Goal: Task Accomplishment & Management: Complete application form

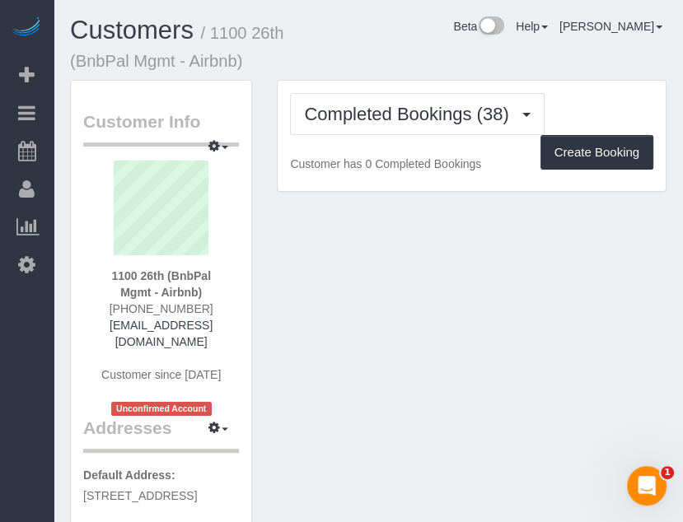
click at [567, 105] on div "Completed Bookings (38) Completed Bookings (38) Upcoming Bookings (2) Cancelled…" at bounding box center [471, 114] width 363 height 42
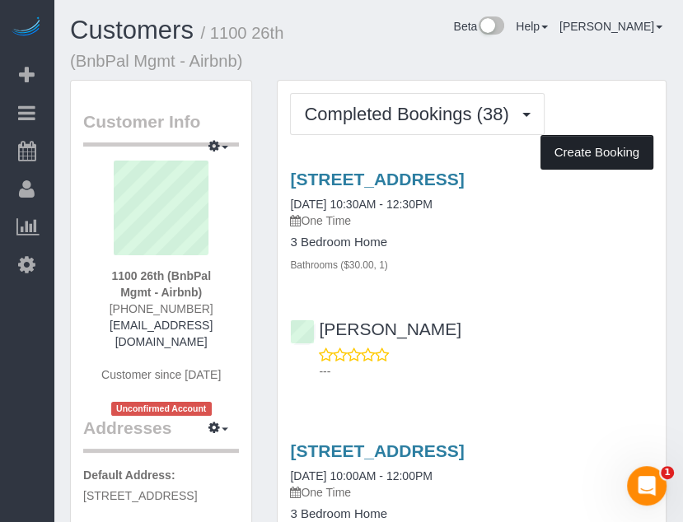
click at [578, 147] on button "Create Booking" at bounding box center [596, 152] width 113 height 35
select select "IA"
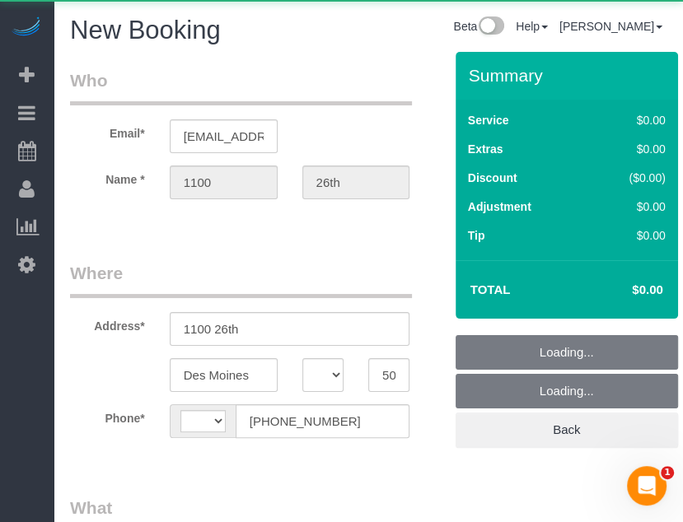
select select "string:fspay-cb999f4b-849f-4471-b292-d26374d425e8"
select select "string:[GEOGRAPHIC_DATA]"
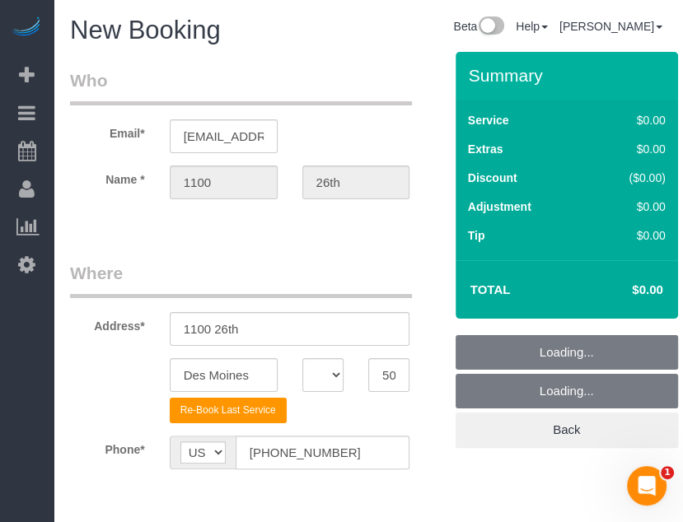
drag, startPoint x: 369, startPoint y: 70, endPoint x: 361, endPoint y: 79, distance: 12.2
click at [369, 70] on legend "Who" at bounding box center [241, 86] width 342 height 37
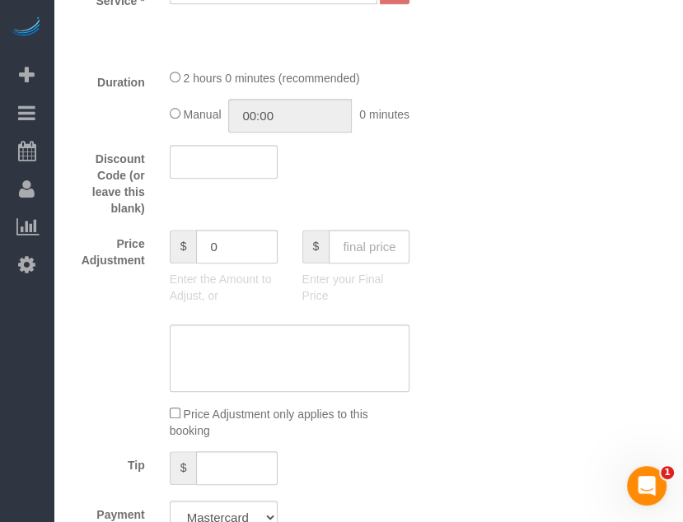
scroll to position [494, 0]
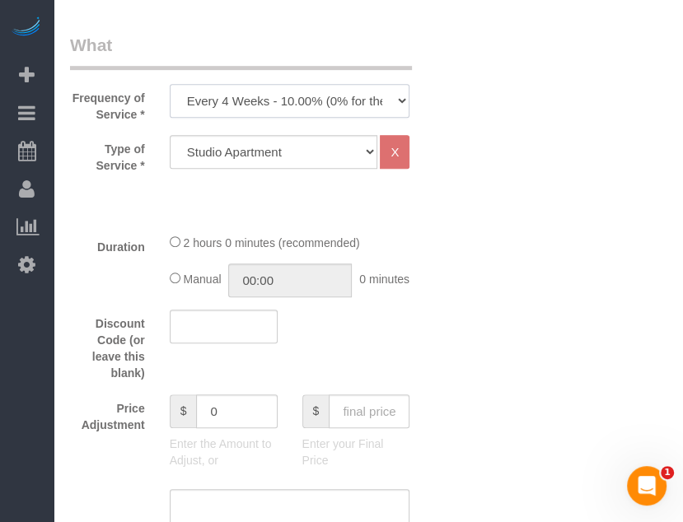
click at [328, 106] on select "Every 6 Weeks (0% for the First Booking) One Time Every 8 Weeks (0% for the Fir…" at bounding box center [290, 101] width 240 height 34
click at [325, 105] on select "Every 6 Weeks (0% for the First Booking) One Time Every 8 Weeks (0% for the Fir…" at bounding box center [290, 101] width 240 height 34
click at [170, 84] on select "Every 6 Weeks (0% for the First Booking) One Time Every 8 Weeks (0% for the Fir…" at bounding box center [290, 101] width 240 height 34
click at [334, 102] on select "Every 6 Weeks (0% for the First Booking) One Time Every 8 Weeks (0% for the Fir…" at bounding box center [290, 101] width 240 height 34
select select "object:1949"
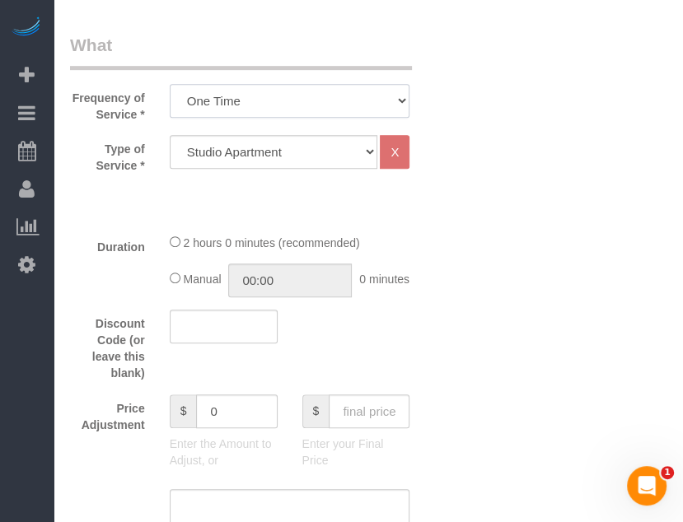
click at [170, 84] on select "Every 6 Weeks (0% for the First Booking) One Time Every 8 Weeks (0% for the Fir…" at bounding box center [290, 101] width 240 height 34
drag, startPoint x: 418, startPoint y: 218, endPoint x: 387, endPoint y: 222, distance: 31.5
drag, startPoint x: 387, startPoint y: 222, endPoint x: 349, endPoint y: 209, distance: 39.8
click at [293, 211] on div "Type of Service * Studio Apartment 1 Bedroom Home 2 Bedroom Home 3 Bedroom Home…" at bounding box center [256, 177] width 373 height 85
click at [406, 212] on div "Type of Service * Studio Apartment 1 Bedroom Home 2 Bedroom Home 3 Bedroom Home…" at bounding box center [256, 177] width 373 height 85
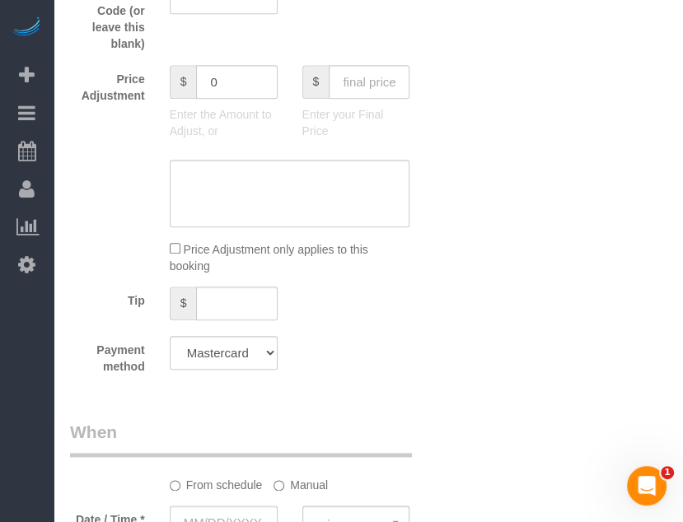
scroll to position [906, 0]
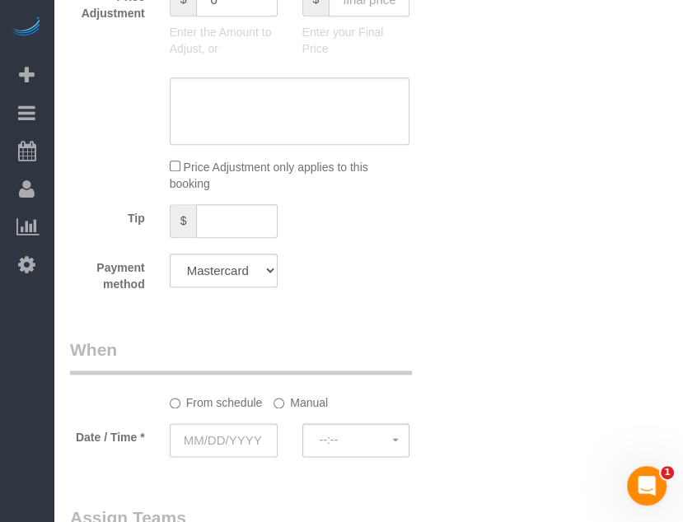
click at [376, 16] on input "text" at bounding box center [369, 0] width 81 height 34
type input "110"
click at [461, 54] on div "Who Email* bnbpal10@fake.com Name * 1100 26th Where Address* 1100 26th Des Moin…" at bounding box center [368, 119] width 596 height 1946
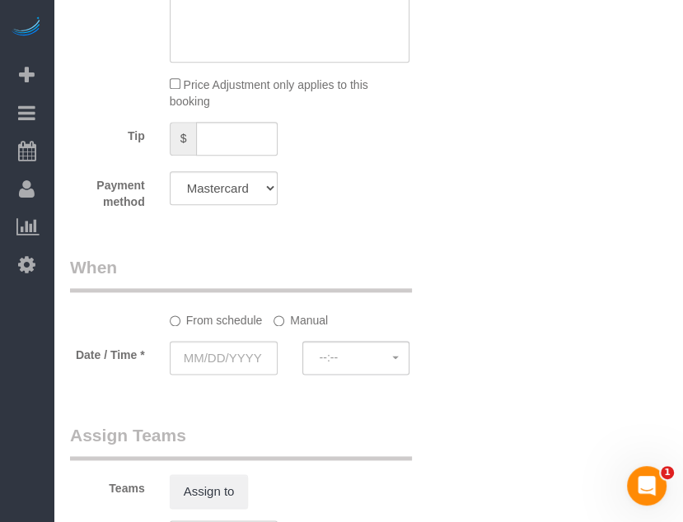
click at [234, 205] on select "Mastercard - 3729 - 12/2029 (Default) Add Credit Card ─────────────── Cash Chec…" at bounding box center [224, 188] width 108 height 34
type input "10"
select select "string:check"
click at [170, 187] on select "Mastercard - 3729 - 12/2029 (Default) Add Credit Card ─────────────── Cash Chec…" at bounding box center [224, 188] width 108 height 34
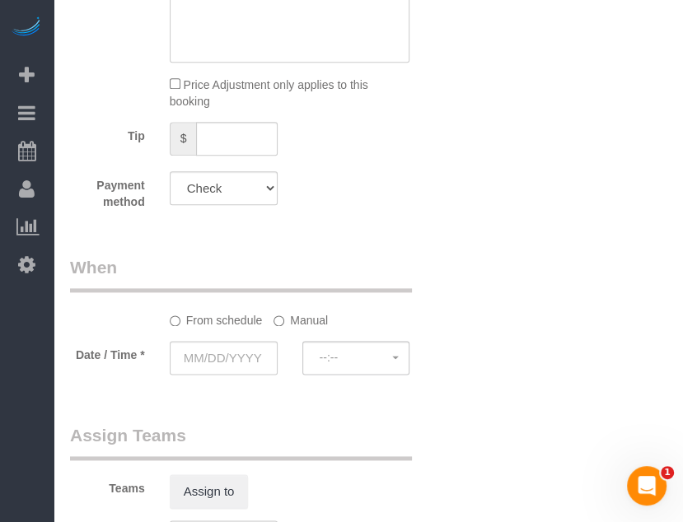
click at [507, 208] on div "Who Email* bnbpal10@fake.com Name * 1100 26th Where Address* 1100 26th Des Moin…" at bounding box center [368, 37] width 596 height 1946
drag, startPoint x: 422, startPoint y: 235, endPoint x: 254, endPoint y: 307, distance: 183.0
click at [202, 366] on input "text" at bounding box center [224, 358] width 108 height 34
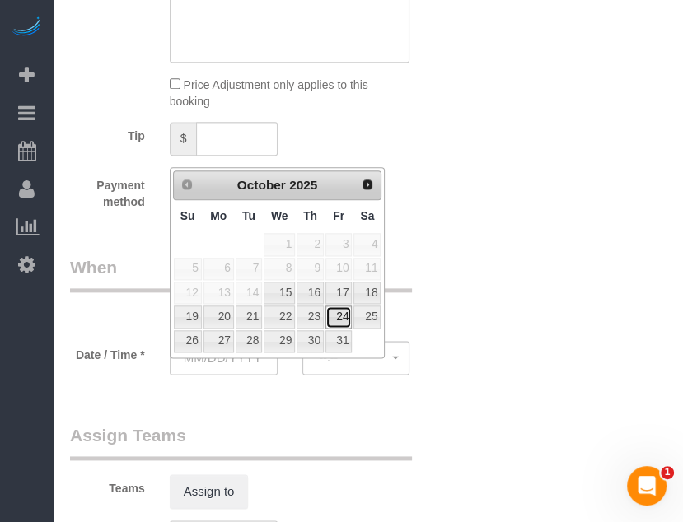
click at [336, 315] on link "24" at bounding box center [338, 317] width 26 height 22
type input "10/24/2025"
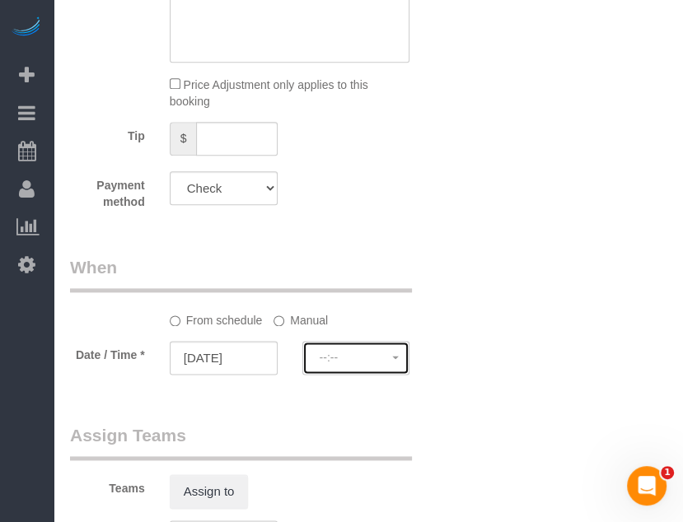
click at [339, 364] on span "--:--" at bounding box center [356, 357] width 73 height 13
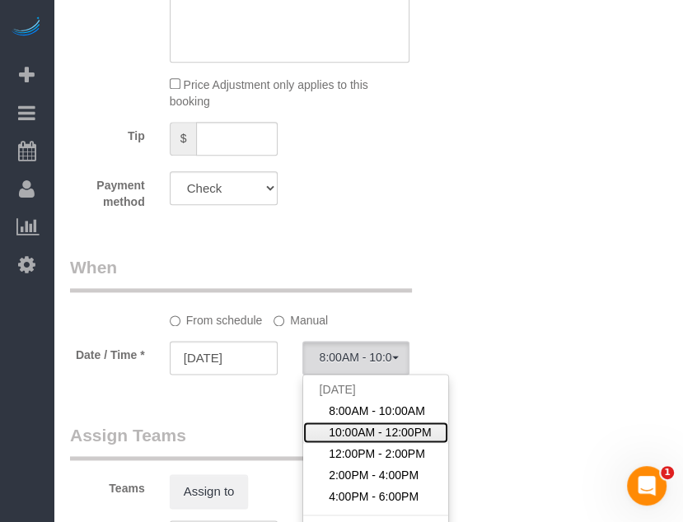
click at [352, 441] on span "10:00AM - 12:00PM" at bounding box center [380, 432] width 103 height 16
select select "spot2"
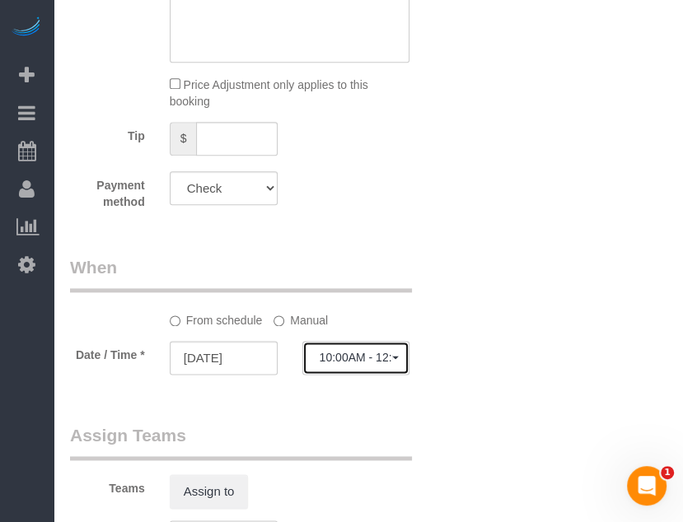
scroll to position [1153, 0]
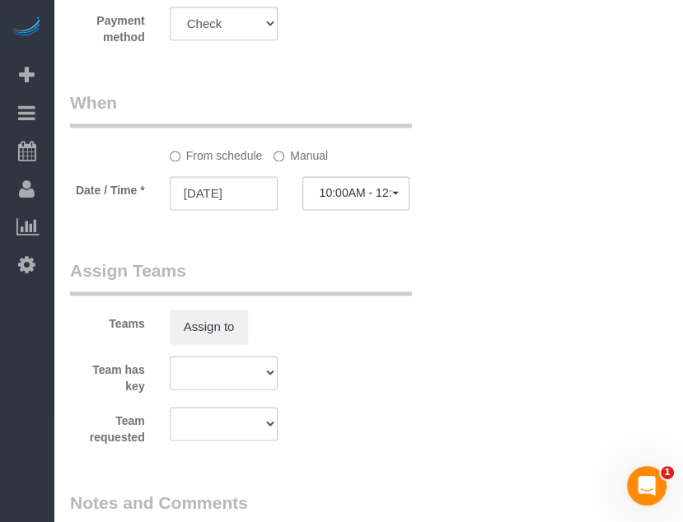
drag, startPoint x: 402, startPoint y: 248, endPoint x: 367, endPoint y: 280, distance: 47.2
click at [367, 280] on legend "Assign Teams" at bounding box center [241, 277] width 342 height 37
drag, startPoint x: 502, startPoint y: 323, endPoint x: 483, endPoint y: 333, distance: 21.4
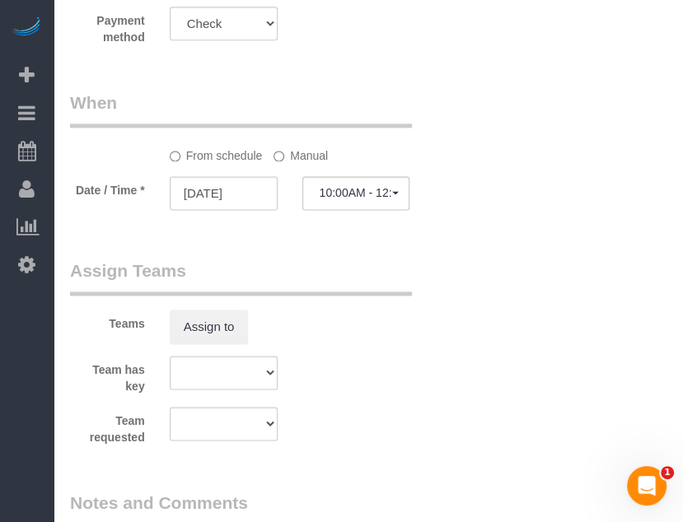
drag, startPoint x: 399, startPoint y: 342, endPoint x: 338, endPoint y: 245, distance: 114.0
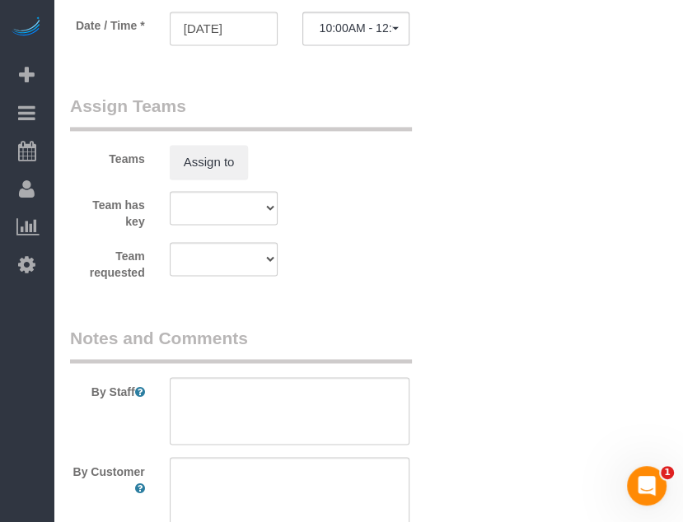
scroll to position [1548, 0]
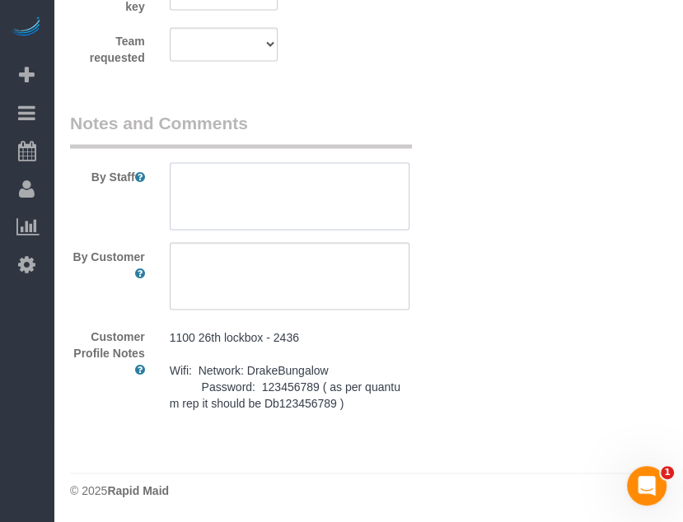
click at [320, 203] on textarea at bounding box center [290, 196] width 240 height 68
click at [262, 376] on pre "1100 26th lockbox - 2436 Wifi: Network: DrakeBungalow Password: 123456789 ( as …" at bounding box center [290, 370] width 240 height 82
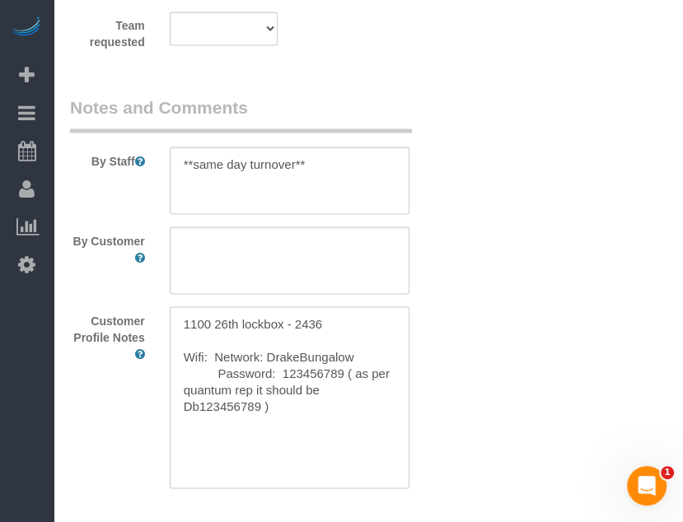
click at [262, 376] on textarea "1100 26th lockbox - 2436 Wifi: Network: DrakeBungalow Password: 123456789 ( as …" at bounding box center [290, 397] width 240 height 182
click at [373, 182] on textarea at bounding box center [290, 181] width 240 height 68
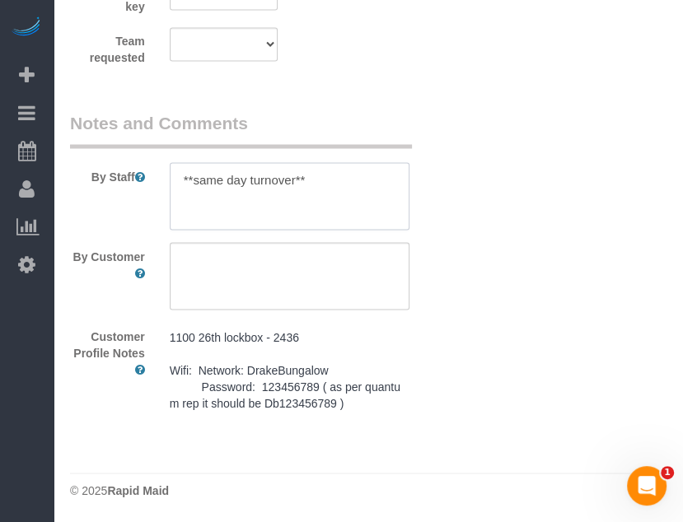
click at [369, 194] on textarea at bounding box center [290, 196] width 240 height 68
paste textarea "1100 26th lockbox - 2436 Wifi: Network: DrakeBungalow Password: 123456789 ( as …"
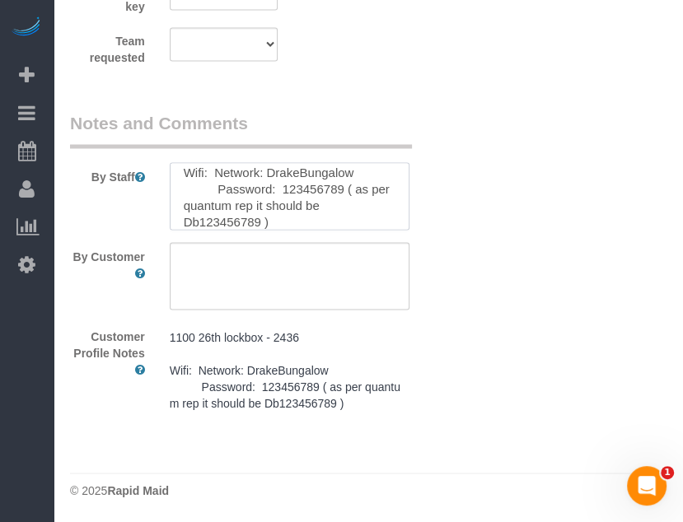
type textarea "**same day turnover** 1100 26th lockbox - 2436 Wifi: Network: DrakeBungalow Pas…"
click at [328, 271] on textarea at bounding box center [290, 276] width 240 height 68
paste textarea "1100 26th lockbox - 2436 Wifi: Network: DrakeBungalow Password: 123456789 ( as …"
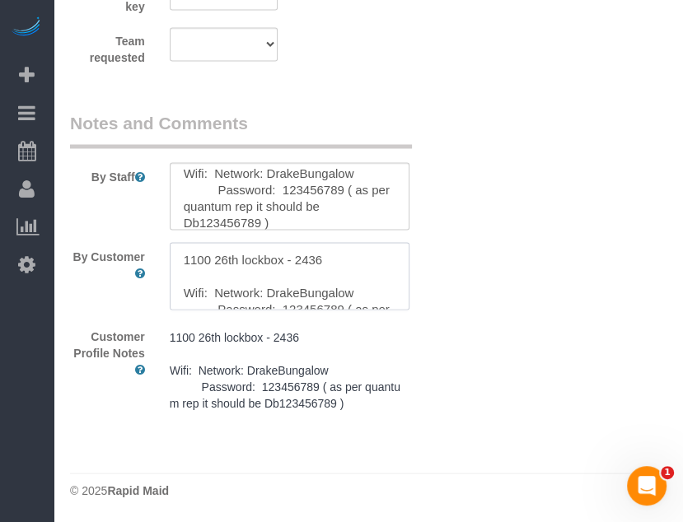
scroll to position [40, 0]
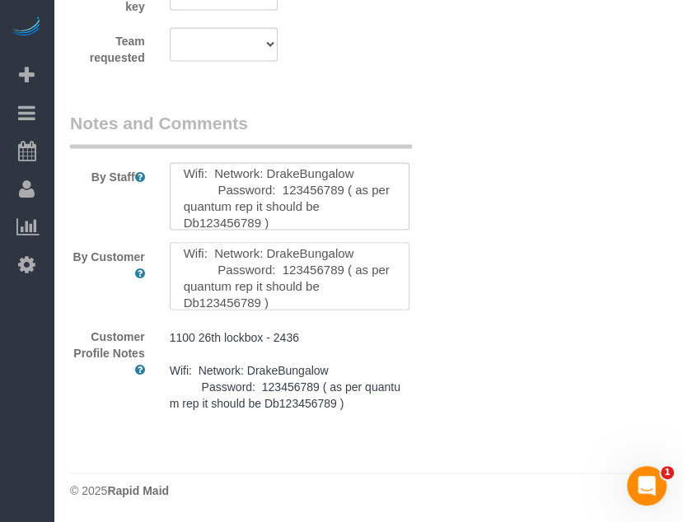
type textarea "1100 26th lockbox - 2436 Wifi: Network: DrakeBungalow Password: 123456789 ( as …"
drag, startPoint x: 588, startPoint y: 339, endPoint x: 616, endPoint y: 399, distance: 66.3
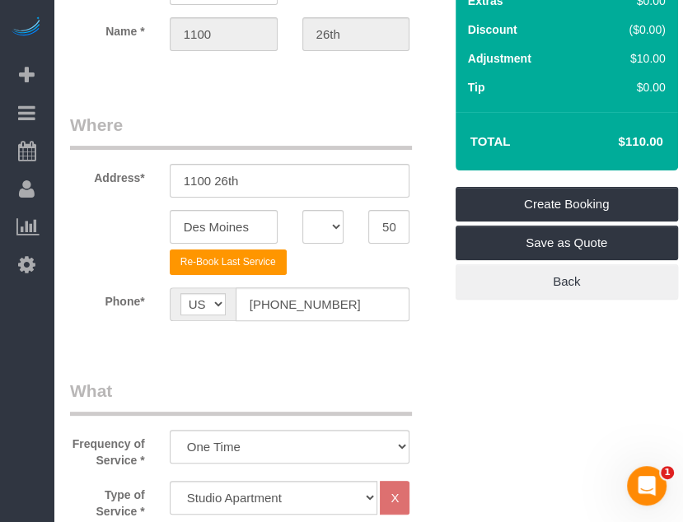
scroll to position [56, 0]
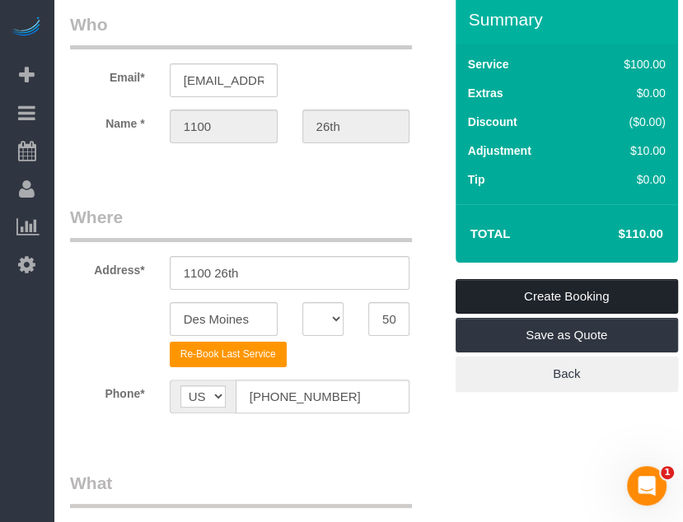
click at [602, 292] on link "Create Booking" at bounding box center [566, 296] width 222 height 35
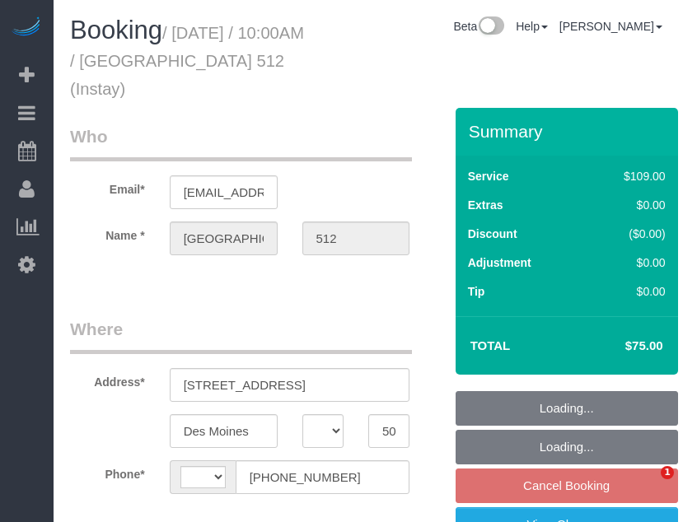
select select "IA"
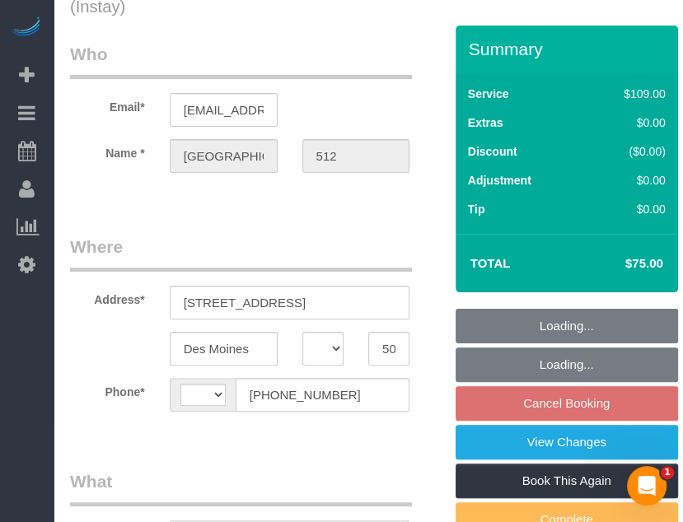
select select "string:[GEOGRAPHIC_DATA]"
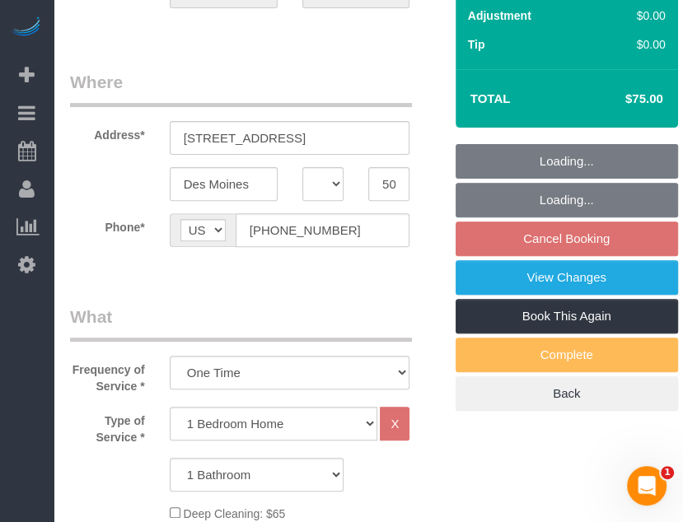
scroll to position [494, 0]
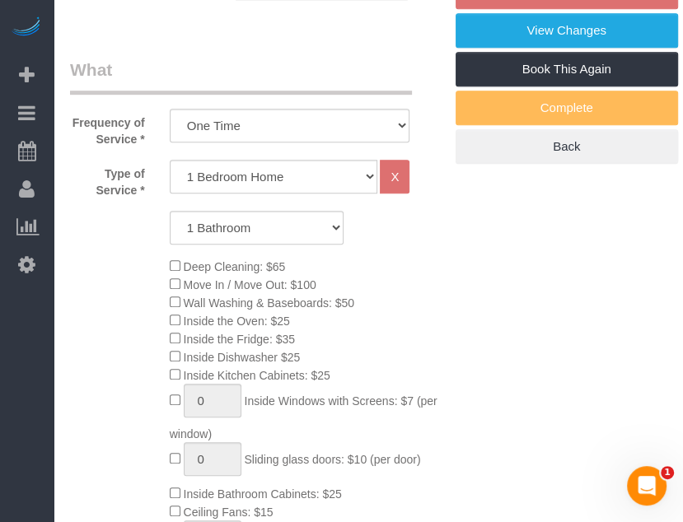
select select "object:729"
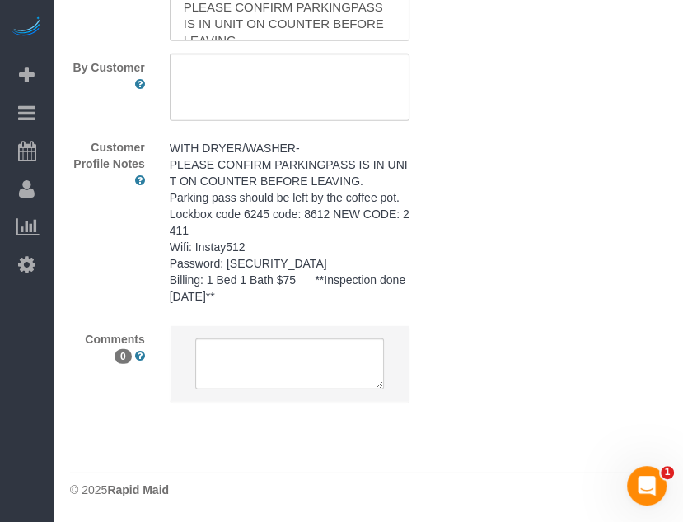
scroll to position [2247, 0]
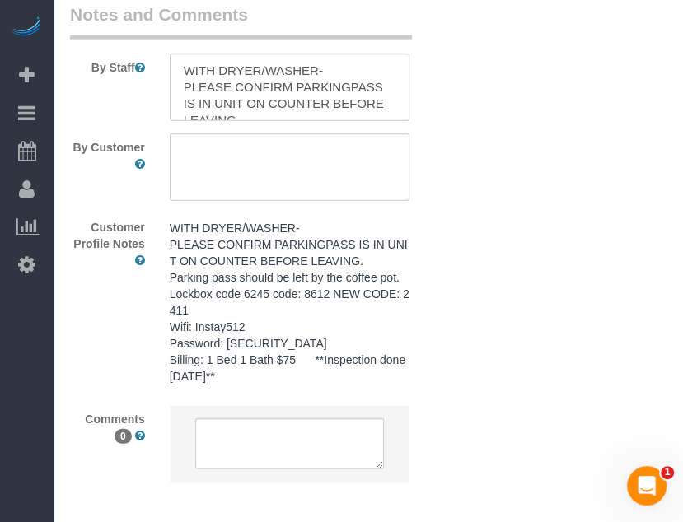
click at [205, 137] on sui-booking-comments "By Staff By Customer Customer Profile Notes WITH DRYER/WASHER- PLEASE CONFIRM P…" at bounding box center [256, 250] width 373 height 497
click at [214, 175] on textarea at bounding box center [290, 167] width 240 height 68
type textarea "**same day turnover**"
drag, startPoint x: 489, startPoint y: 184, endPoint x: 399, endPoint y: 179, distance: 89.9
click at [429, 193] on div "By Customer" at bounding box center [257, 167] width 398 height 68
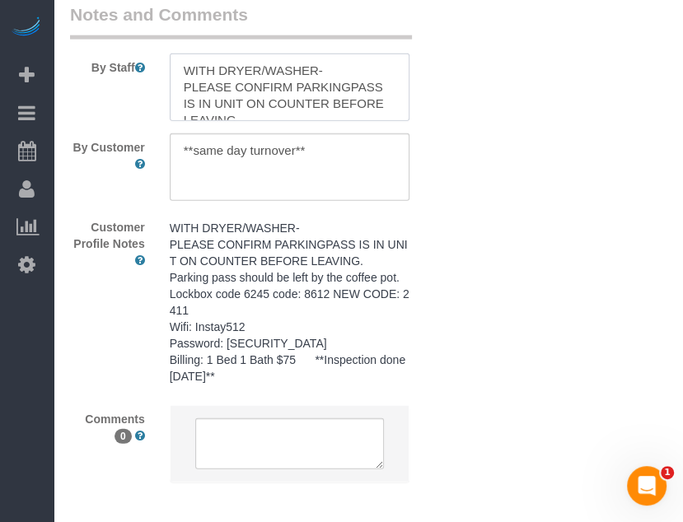
click at [178, 68] on textarea at bounding box center [290, 88] width 240 height 68
paste textarea "**same day turnover**"
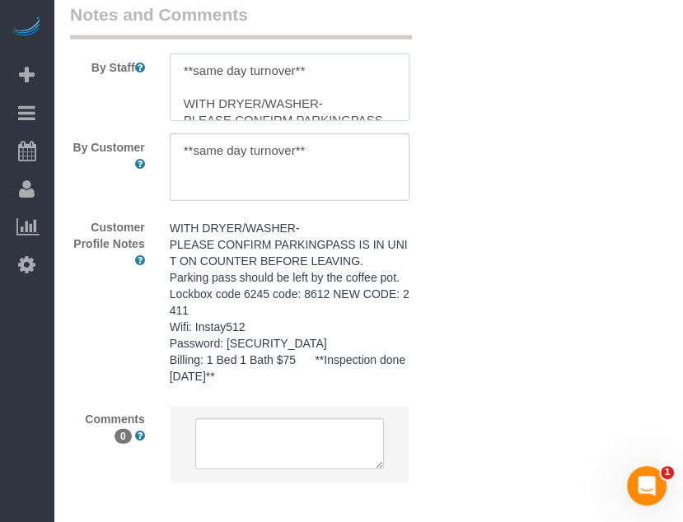
type textarea "**same day turnover** WITH DRYER/WASHER- PLEASE CONFIRM PARKINGPASS IS IN UNIT …"
drag, startPoint x: 553, startPoint y: 339, endPoint x: 648, endPoint y: 415, distance: 121.9
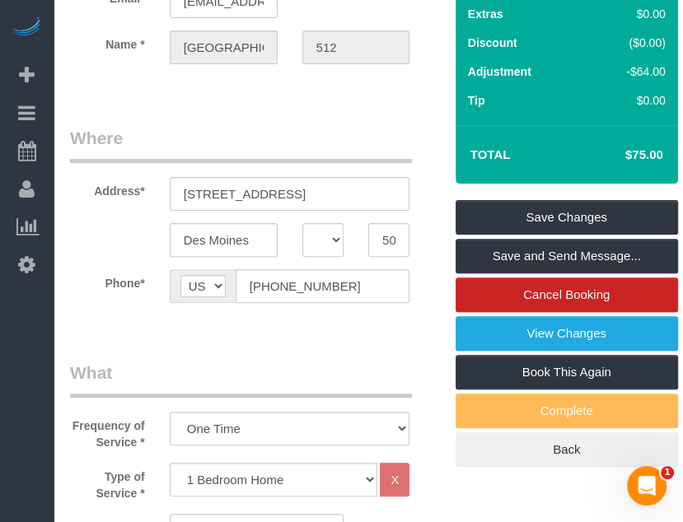
scroll to position [121, 0]
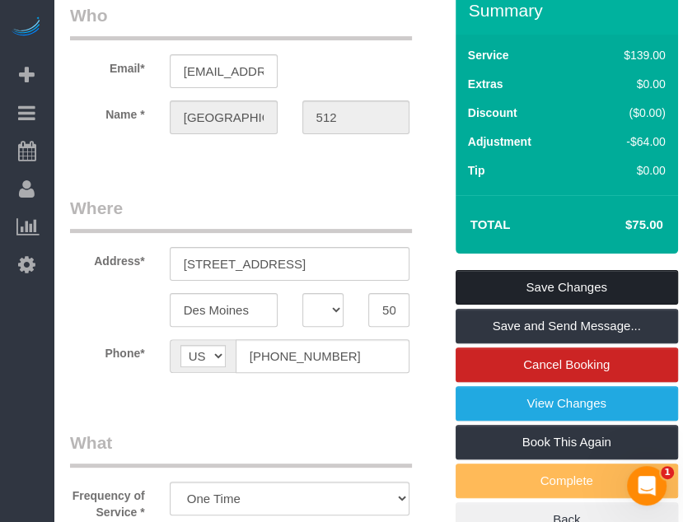
click at [600, 280] on link "Save Changes" at bounding box center [566, 287] width 222 height 35
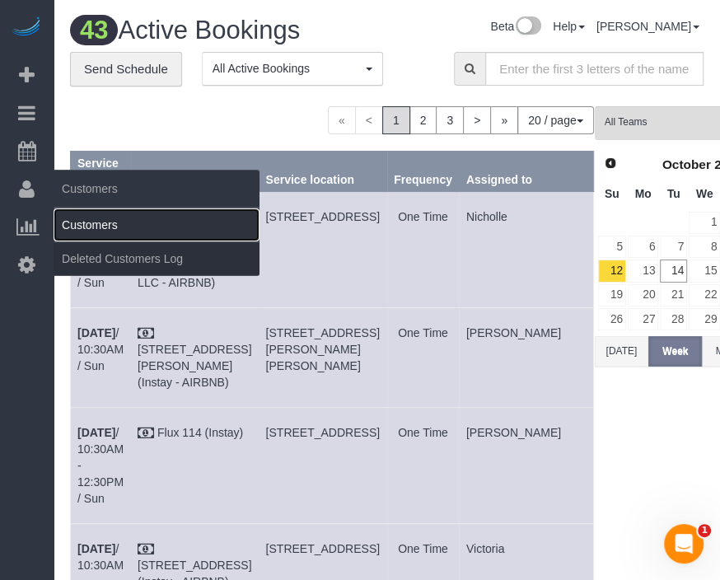
click at [110, 220] on link "Customers" at bounding box center [157, 224] width 206 height 33
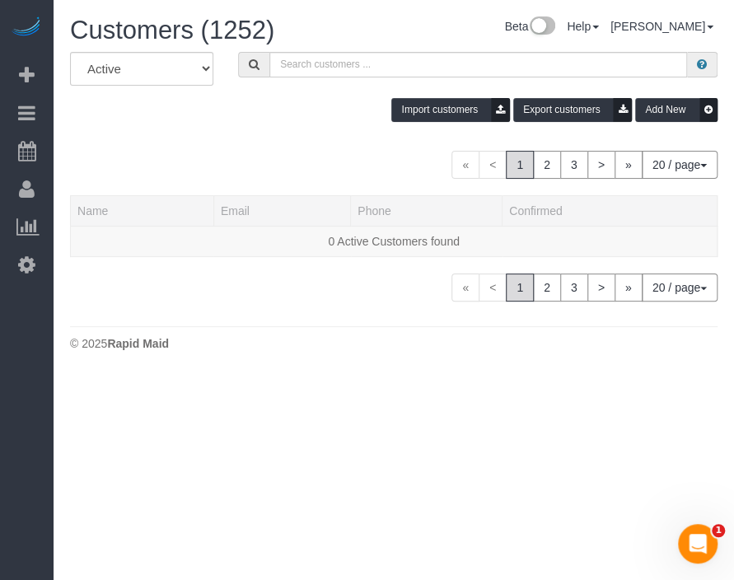
drag, startPoint x: 320, startPoint y: 110, endPoint x: 273, endPoint y: 116, distance: 46.6
click at [273, 116] on div "Import customers Export customers Add New" at bounding box center [394, 110] width 672 height 24
click at [277, 116] on div "Import customers Export customers Add New" at bounding box center [394, 110] width 672 height 24
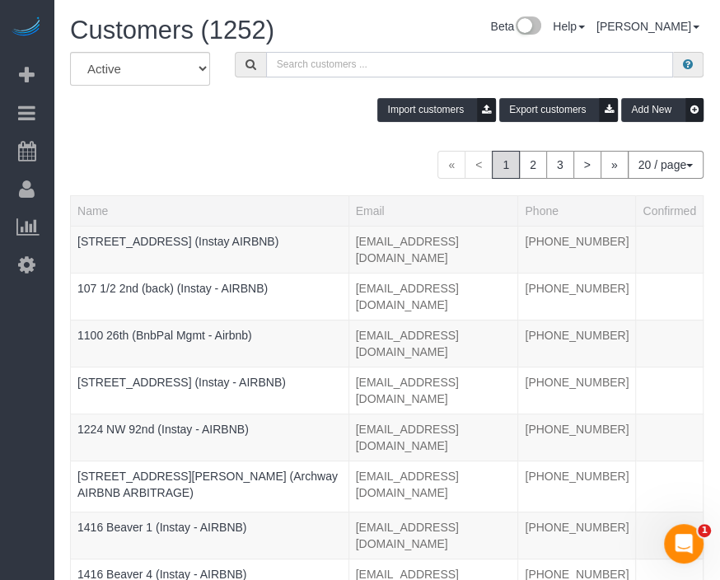
click at [357, 54] on input "text" at bounding box center [469, 65] width 407 height 26
paste input "Flux 414"
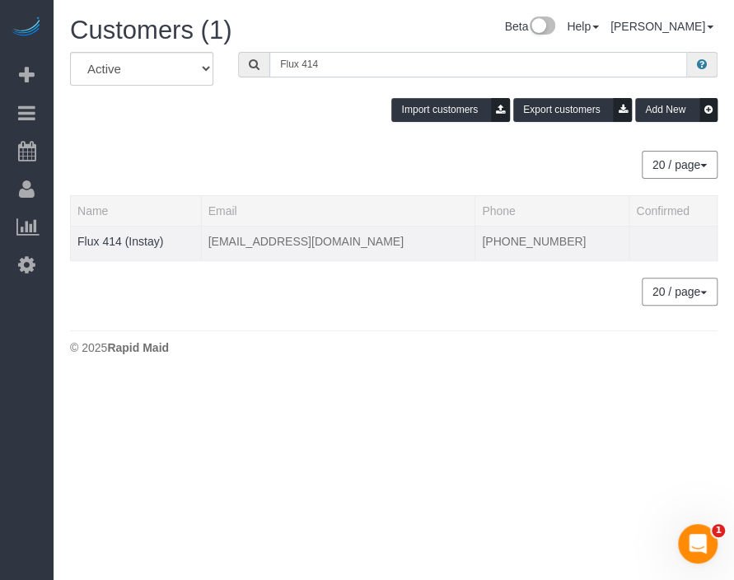
type input "Flux 414"
click at [128, 231] on td "Flux 414 (Instay)" at bounding box center [136, 243] width 131 height 35
click at [131, 237] on link "Flux 414 (Instay)" at bounding box center [120, 241] width 86 height 13
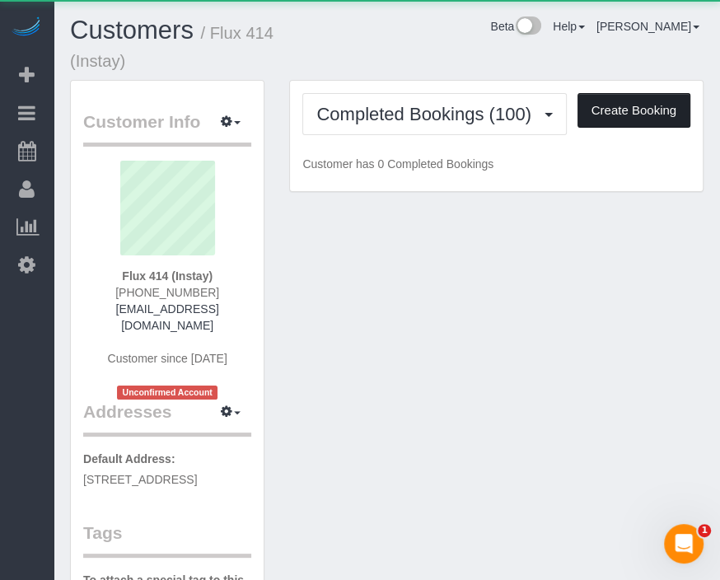
click at [661, 107] on button "Create Booking" at bounding box center [633, 110] width 113 height 35
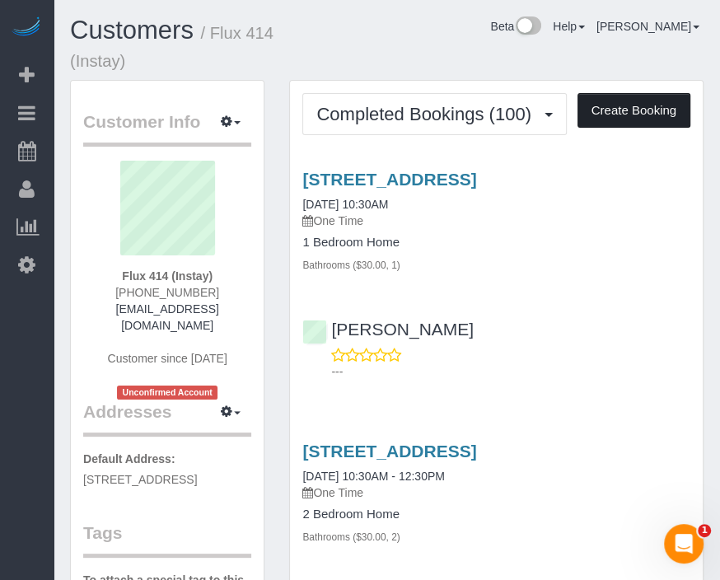
select select "IA"
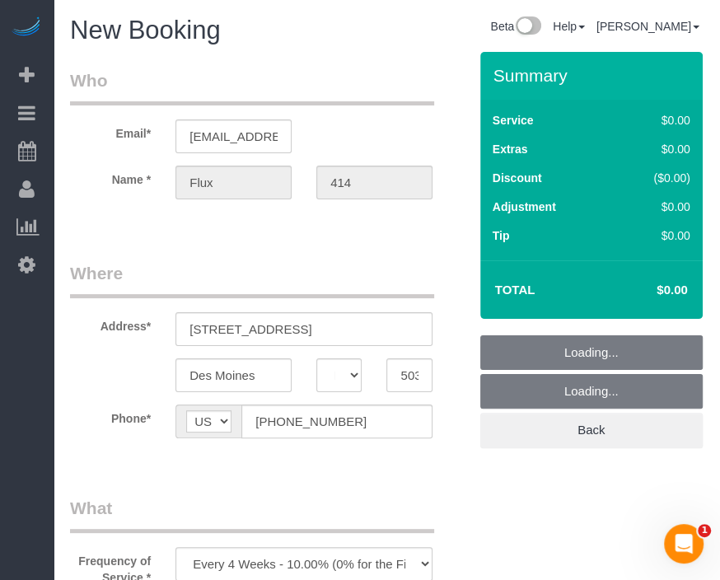
drag, startPoint x: 264, startPoint y: 272, endPoint x: 234, endPoint y: 266, distance: 30.2
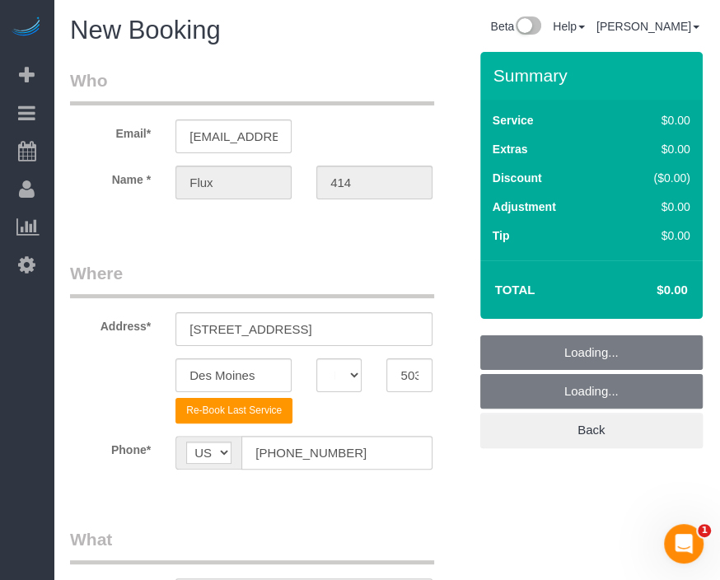
click at [234, 266] on legend "Where" at bounding box center [252, 279] width 364 height 37
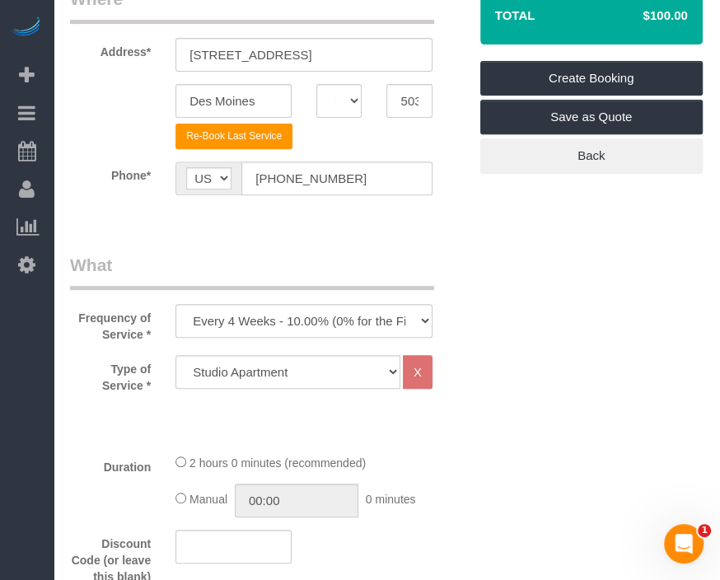
scroll to position [366, 0]
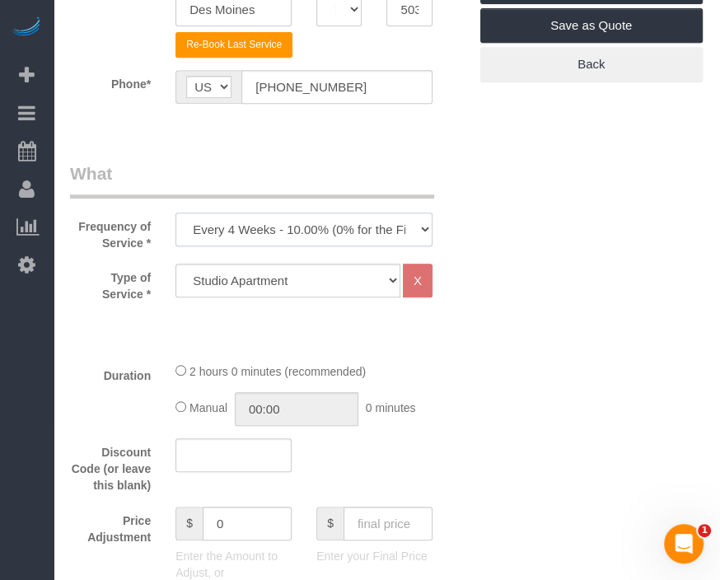
click at [357, 219] on select "Every 6 Weeks (0% for the First Booking) One Time Every 8 Weeks (0% for the Fir…" at bounding box center [303, 229] width 257 height 34
click at [349, 226] on select "Every 6 Weeks (0% for the First Booking) One Time Every 8 Weeks (0% for the Fir…" at bounding box center [303, 229] width 257 height 34
select select "object:2759"
click at [175, 212] on select "Every 6 Weeks (0% for the First Booking) One Time Every 8 Weeks (0% for the Fir…" at bounding box center [303, 229] width 257 height 34
drag, startPoint x: 468, startPoint y: 344, endPoint x: 450, endPoint y: 351, distance: 19.3
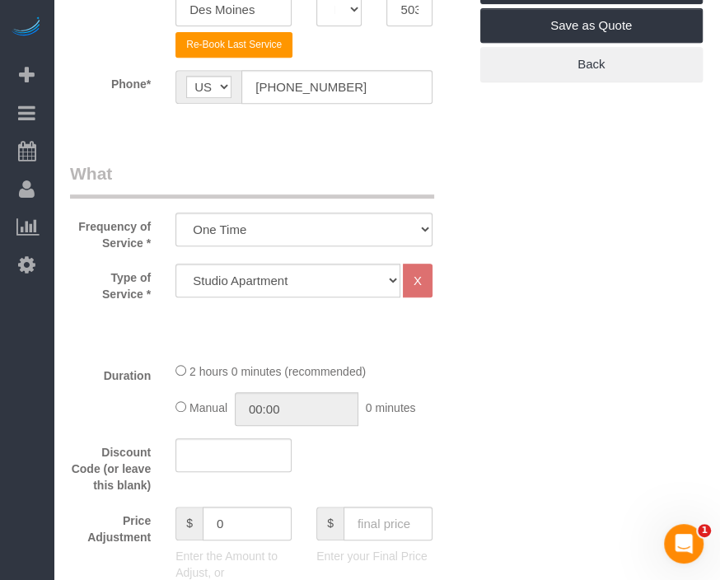
drag, startPoint x: 450, startPoint y: 351, endPoint x: 360, endPoint y: 339, distance: 90.5
drag, startPoint x: 360, startPoint y: 339, endPoint x: 395, endPoint y: 338, distance: 35.5
click at [360, 339] on div "Type of Service * Studio Apartment 1 Bedroom Home 2 Bedroom Home 3 Bedroom Home…" at bounding box center [269, 306] width 398 height 85
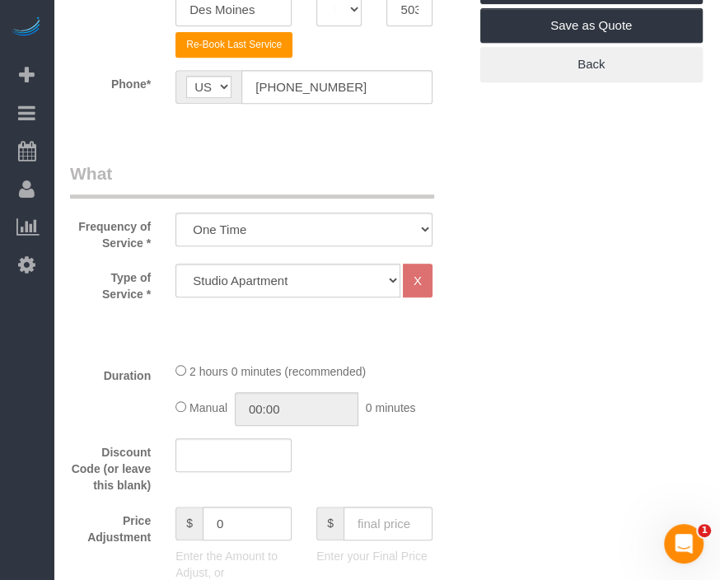
drag, startPoint x: 422, startPoint y: 362, endPoint x: 351, endPoint y: 362, distance: 70.8
drag, startPoint x: 351, startPoint y: 362, endPoint x: 488, endPoint y: 334, distance: 140.4
click at [351, 362] on div "2 hours 0 minutes (recommended)" at bounding box center [303, 371] width 257 height 18
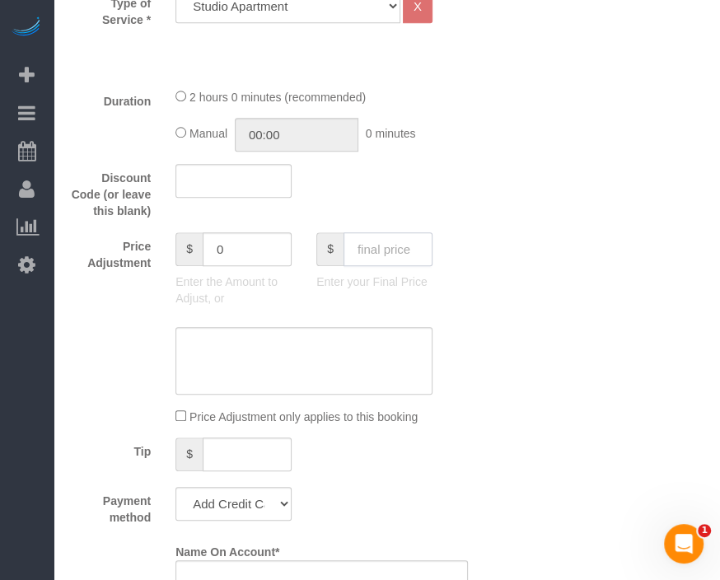
click at [413, 251] on input "text" at bounding box center [387, 249] width 89 height 34
type input "95"
click at [441, 316] on sui-booking-price-adjustment "Price Adjustment $ 0 Enter the Amount to Adjust, or $ 95 Enter your Final Price…" at bounding box center [269, 328] width 398 height 193
click at [278, 490] on select "Add Credit Card Cash Check Paypal" at bounding box center [233, 504] width 116 height 34
select select "string:check"
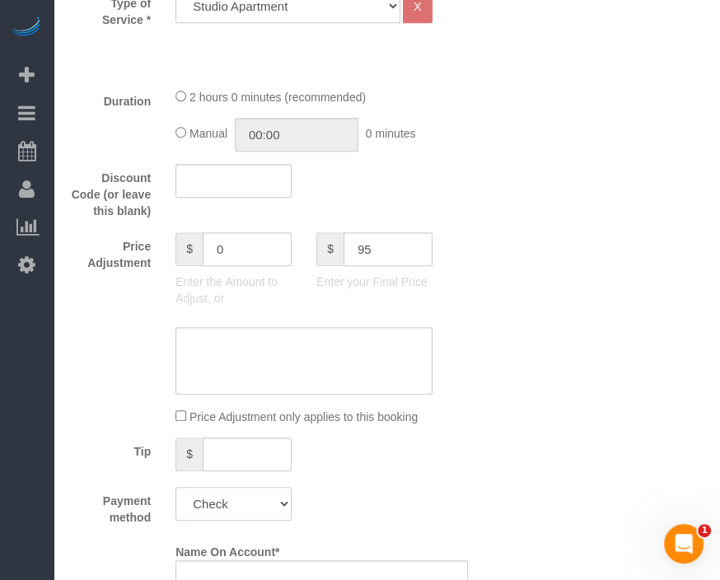
click at [175, 487] on select "Add Credit Card Cash Check Paypal" at bounding box center [233, 504] width 116 height 34
type input "-5"
drag, startPoint x: 456, startPoint y: 447, endPoint x: 425, endPoint y: 456, distance: 32.6
click at [425, 456] on div "Tip $" at bounding box center [269, 455] width 422 height 37
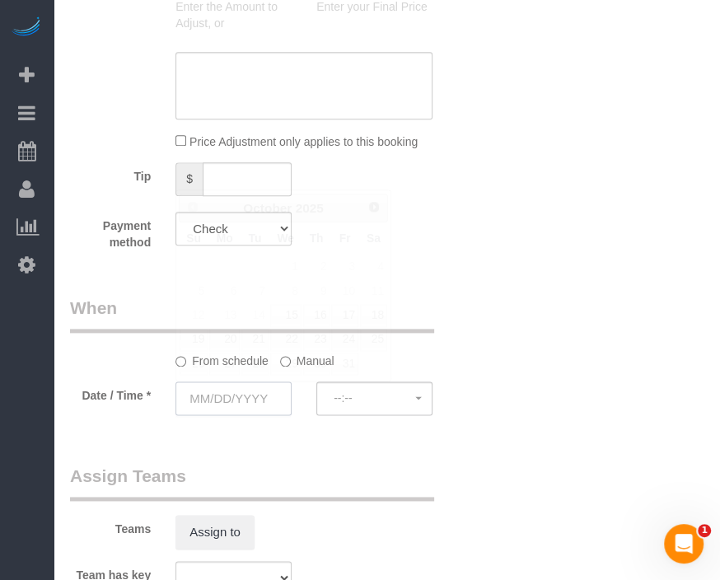
click at [251, 390] on input "text" at bounding box center [233, 398] width 116 height 34
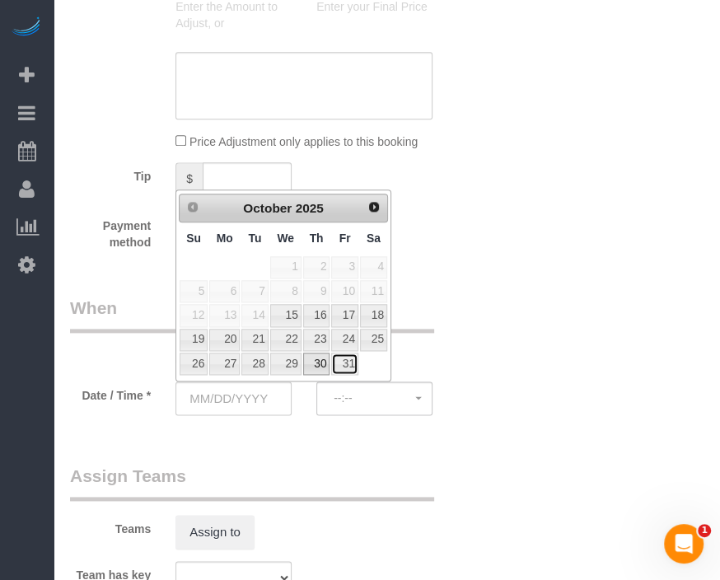
click at [336, 365] on link "31" at bounding box center [344, 363] width 26 height 22
type input "[DATE]"
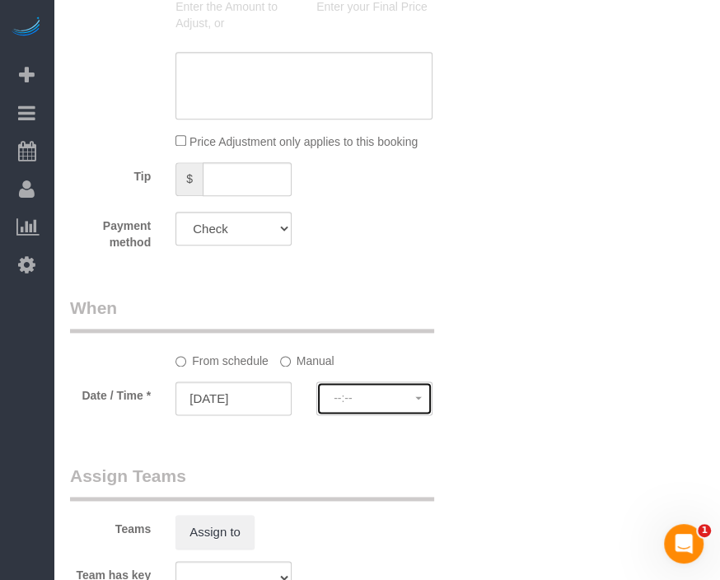
click at [354, 402] on span "--:--" at bounding box center [375, 397] width 82 height 13
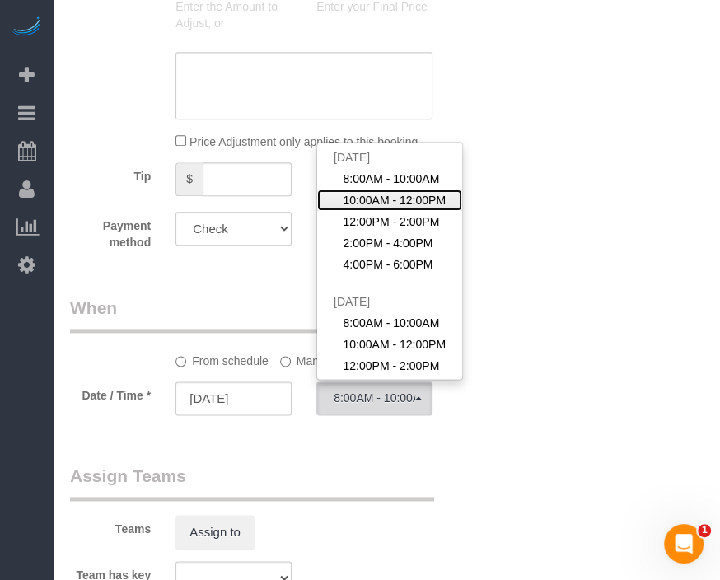
click at [376, 202] on span "10:00AM - 12:00PM" at bounding box center [394, 200] width 103 height 16
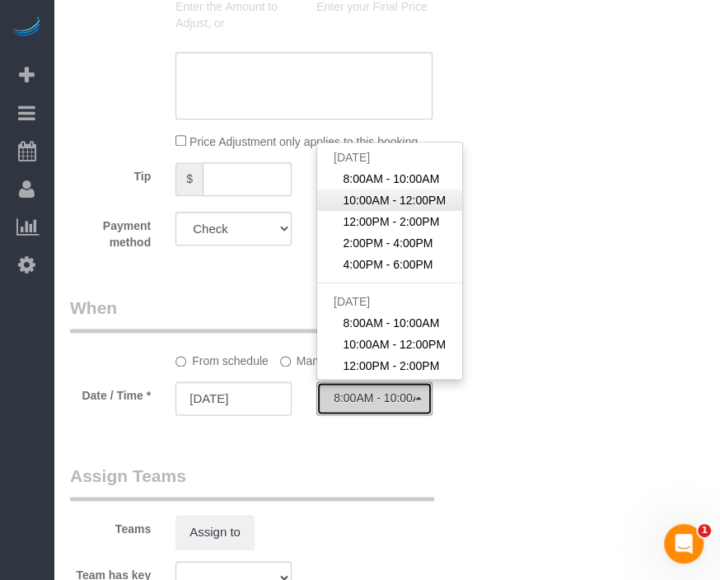
select select "spot27"
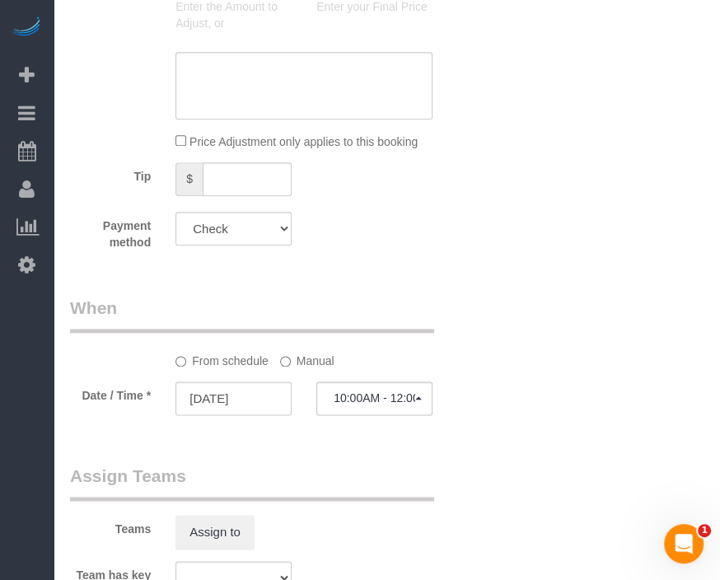
click at [300, 351] on label "Manual" at bounding box center [307, 358] width 54 height 22
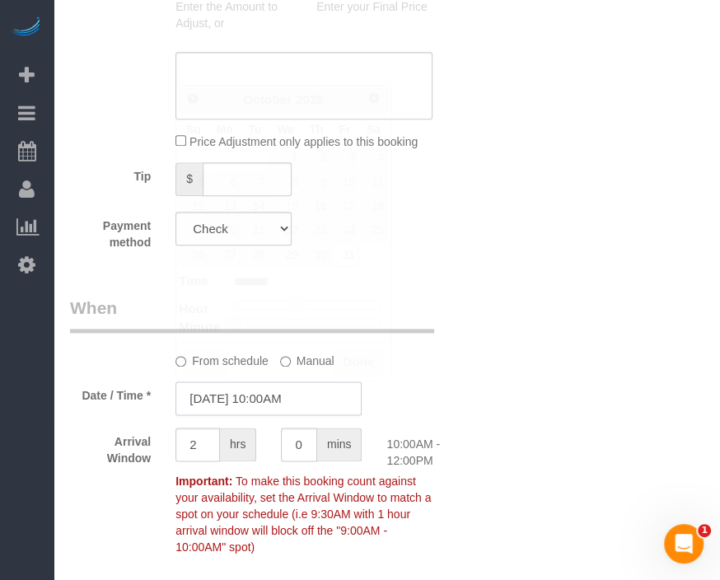
click at [283, 392] on input "[DATE] 10:00AM" at bounding box center [268, 398] width 186 height 34
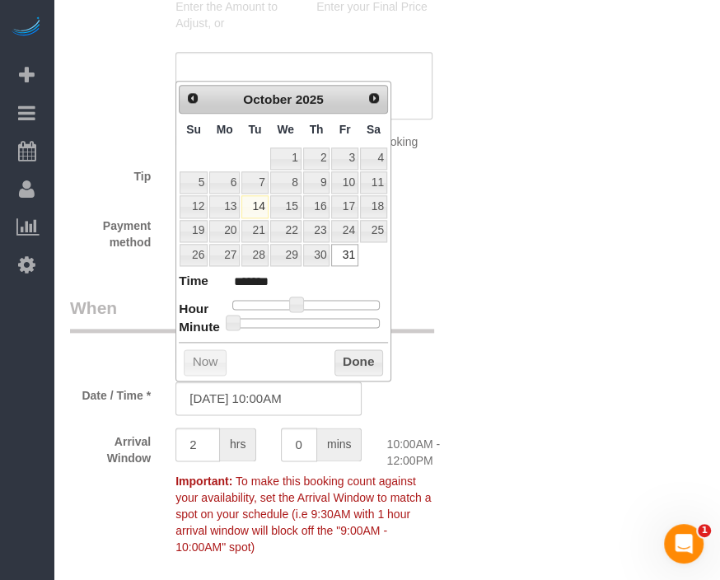
type input "[DATE] 10:30AM"
type input "*******"
click at [310, 320] on div at bounding box center [305, 323] width 147 height 10
click at [365, 359] on button "Done" at bounding box center [358, 362] width 49 height 26
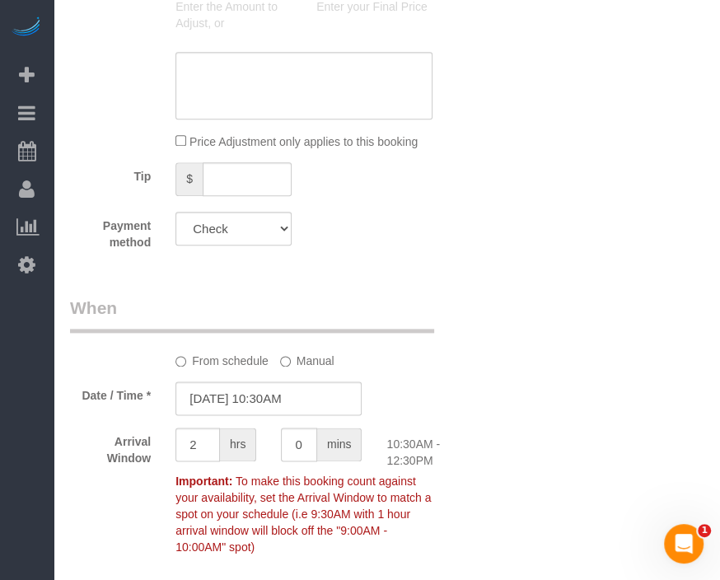
drag, startPoint x: 469, startPoint y: 381, endPoint x: 465, endPoint y: 469, distance: 88.2
drag, startPoint x: 465, startPoint y: 469, endPoint x: 462, endPoint y: 482, distance: 12.8
click at [462, 482] on div "Arrival Window 2 hrs 0 mins 10:30AM - 12:30PM Important: To make this booking c…" at bounding box center [269, 494] width 422 height 135
click at [550, 469] on div "Who Email* [EMAIL_ADDRESS][DOMAIN_NAME] Name * Flux 414 Where Address* [STREET_…" at bounding box center [386, 220] width 633 height 2167
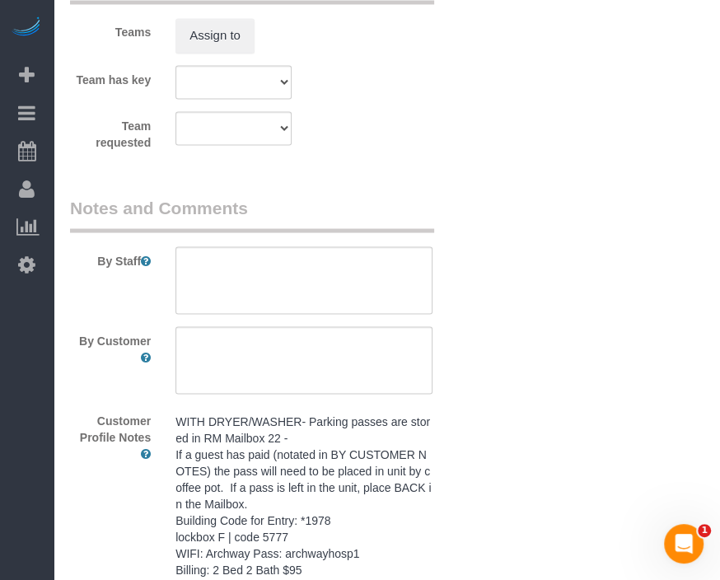
scroll to position [1647, 0]
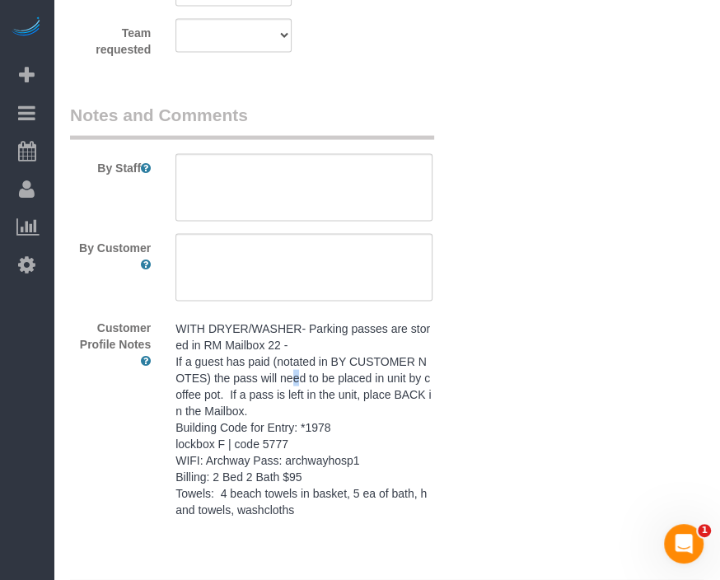
click at [296, 376] on pre "WITH DRYER/WASHER- Parking passes are stored in RM Mailbox 22 - If a guest has …" at bounding box center [303, 419] width 257 height 198
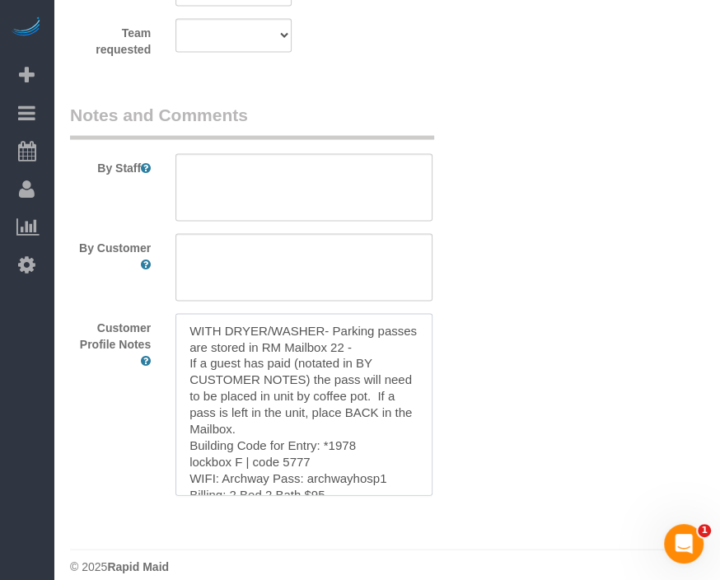
click at [293, 377] on textarea "WITH DRYER/WASHER- Parking passes are stored in RM Mailbox 22 - If a guest has …" at bounding box center [303, 405] width 257 height 182
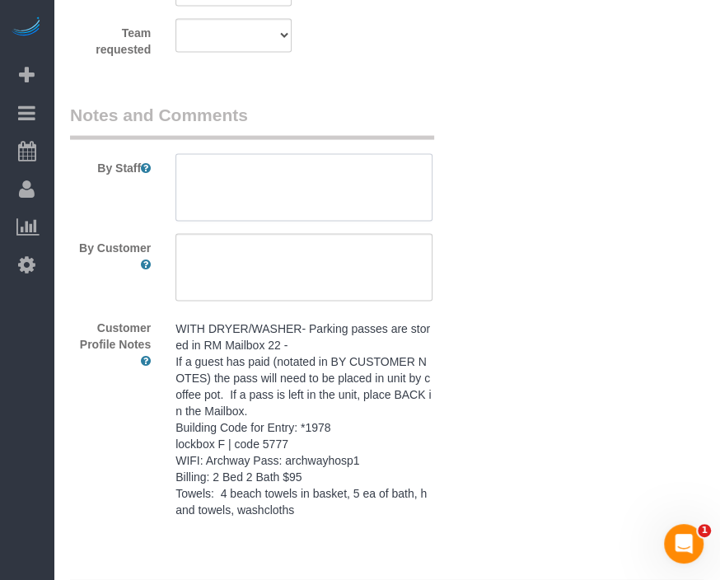
click at [326, 184] on textarea at bounding box center [303, 188] width 257 height 68
paste textarea "WITH DRYER/WASHER- Parking passes are stored in RM Mailbox 22 - If a guest has …"
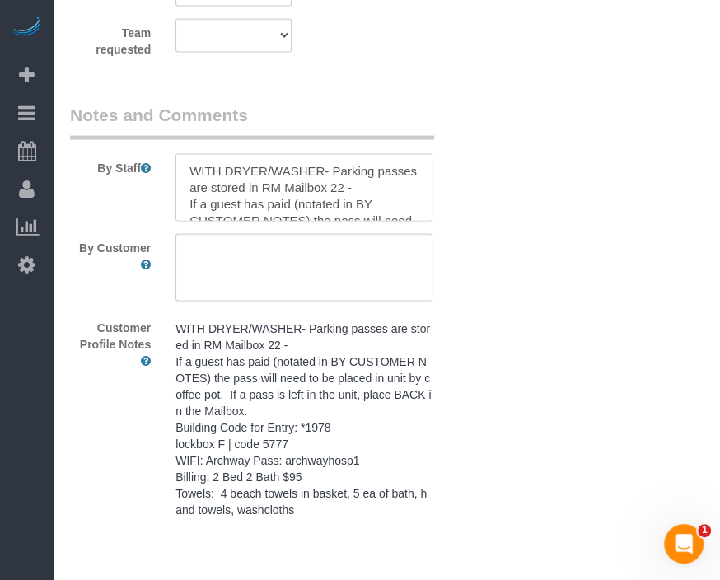
scroll to position [155, 0]
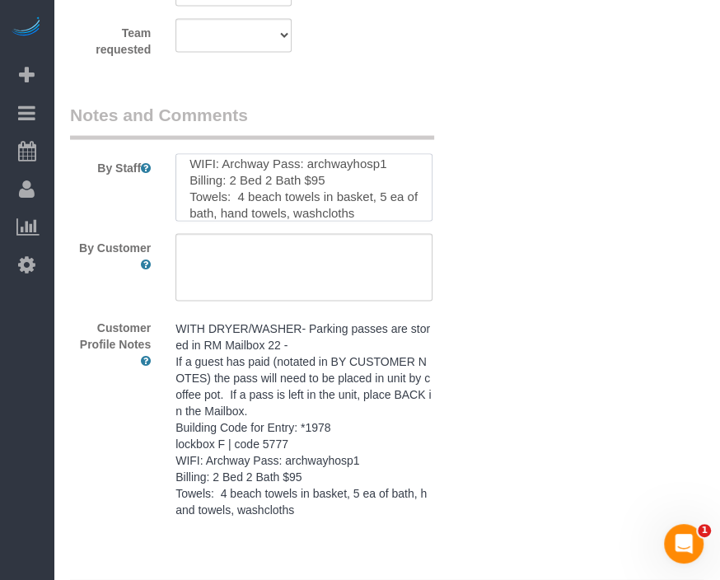
type textarea "WITH DRYER/WASHER- Parking passes are stored in RM Mailbox 22 - If a guest has …"
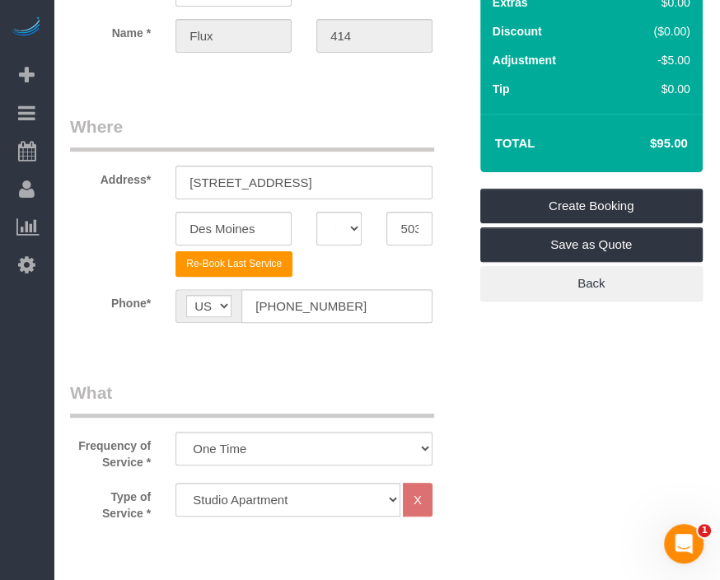
scroll to position [79, 0]
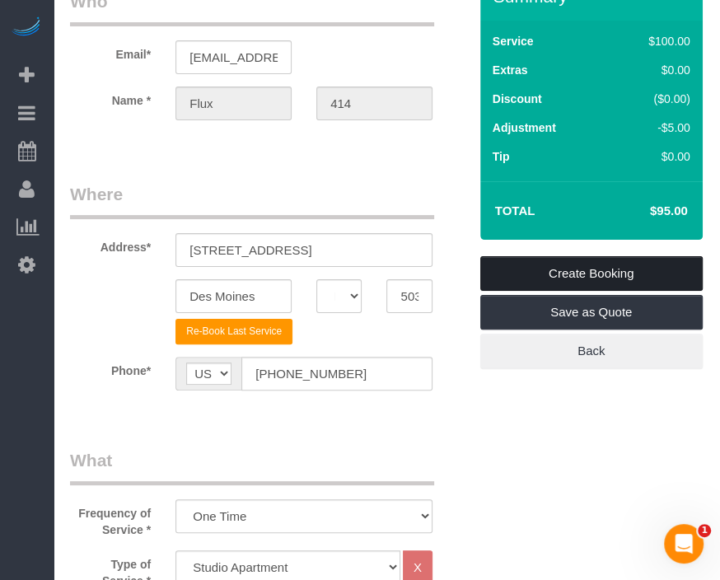
click at [624, 272] on link "Create Booking" at bounding box center [591, 273] width 222 height 35
